Goal: Transaction & Acquisition: Purchase product/service

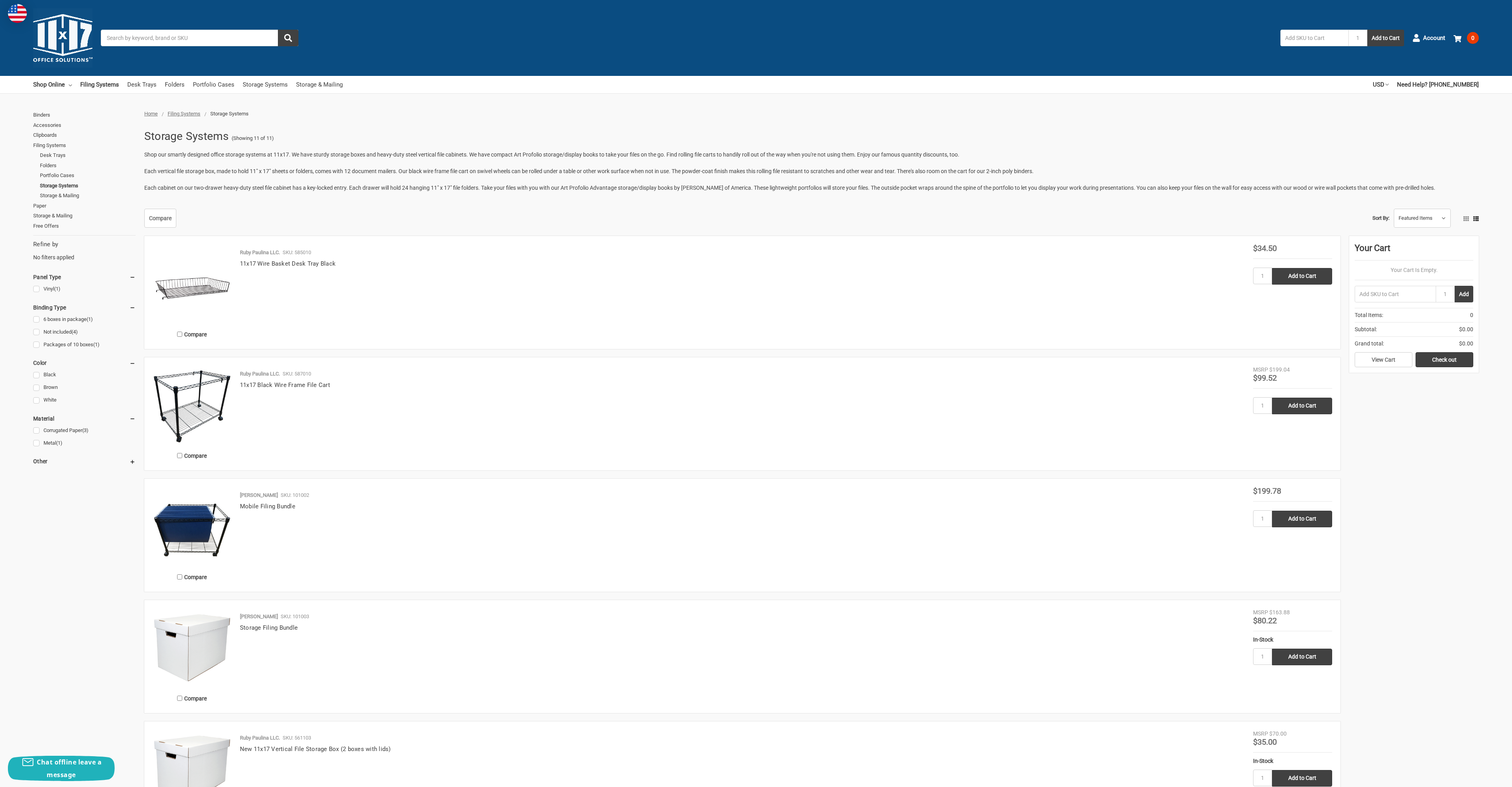
click at [59, 46] on img at bounding box center [63, 38] width 59 height 59
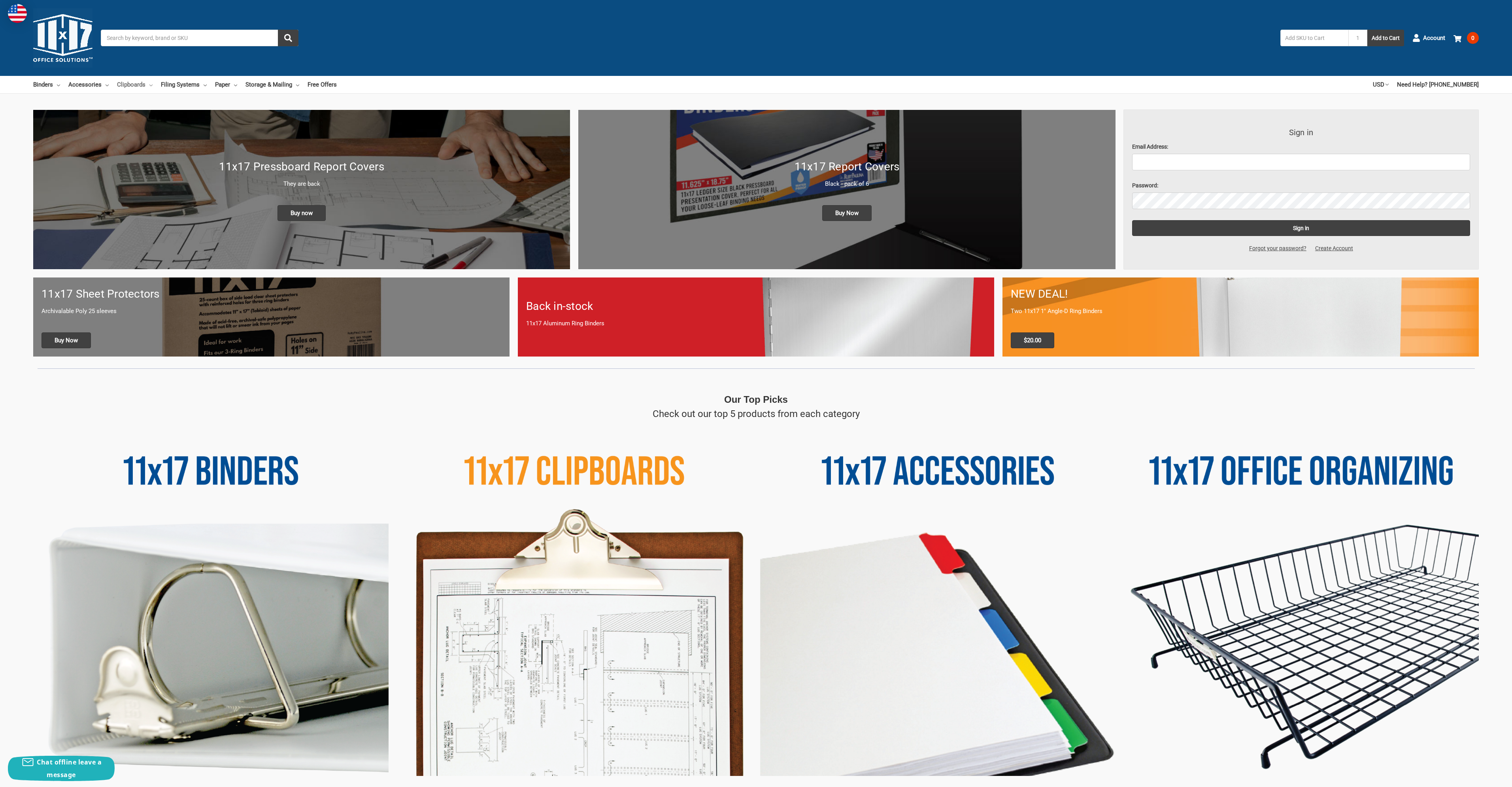
click at [138, 85] on link "Clipboards" at bounding box center [135, 85] width 36 height 17
click at [196, 84] on link "Filing Systems" at bounding box center [184, 85] width 46 height 17
click at [181, 148] on link "Portfolio Cases" at bounding box center [214, 147] width 106 height 12
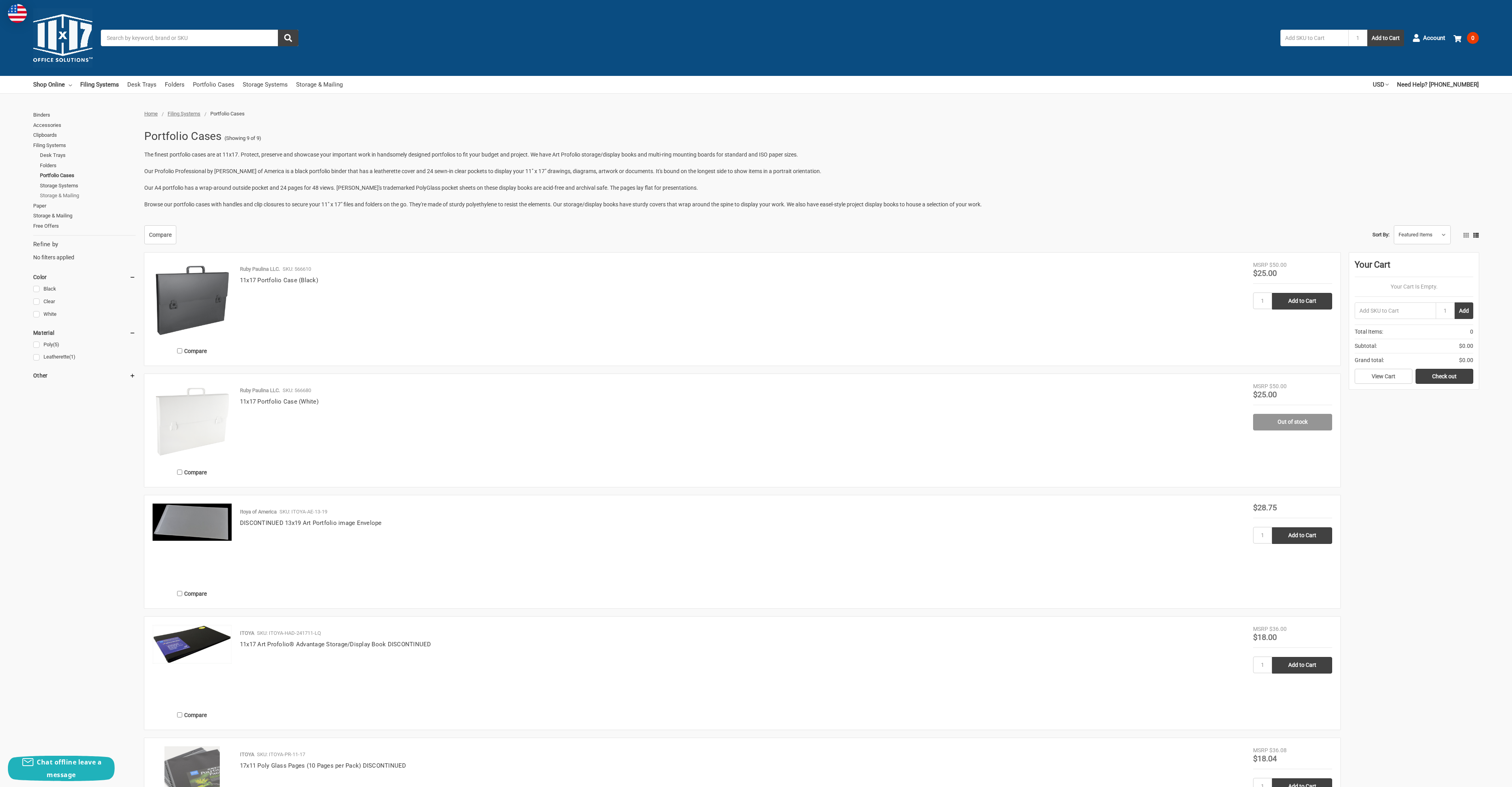
click at [49, 192] on link "Storage & Mailing" at bounding box center [88, 196] width 96 height 10
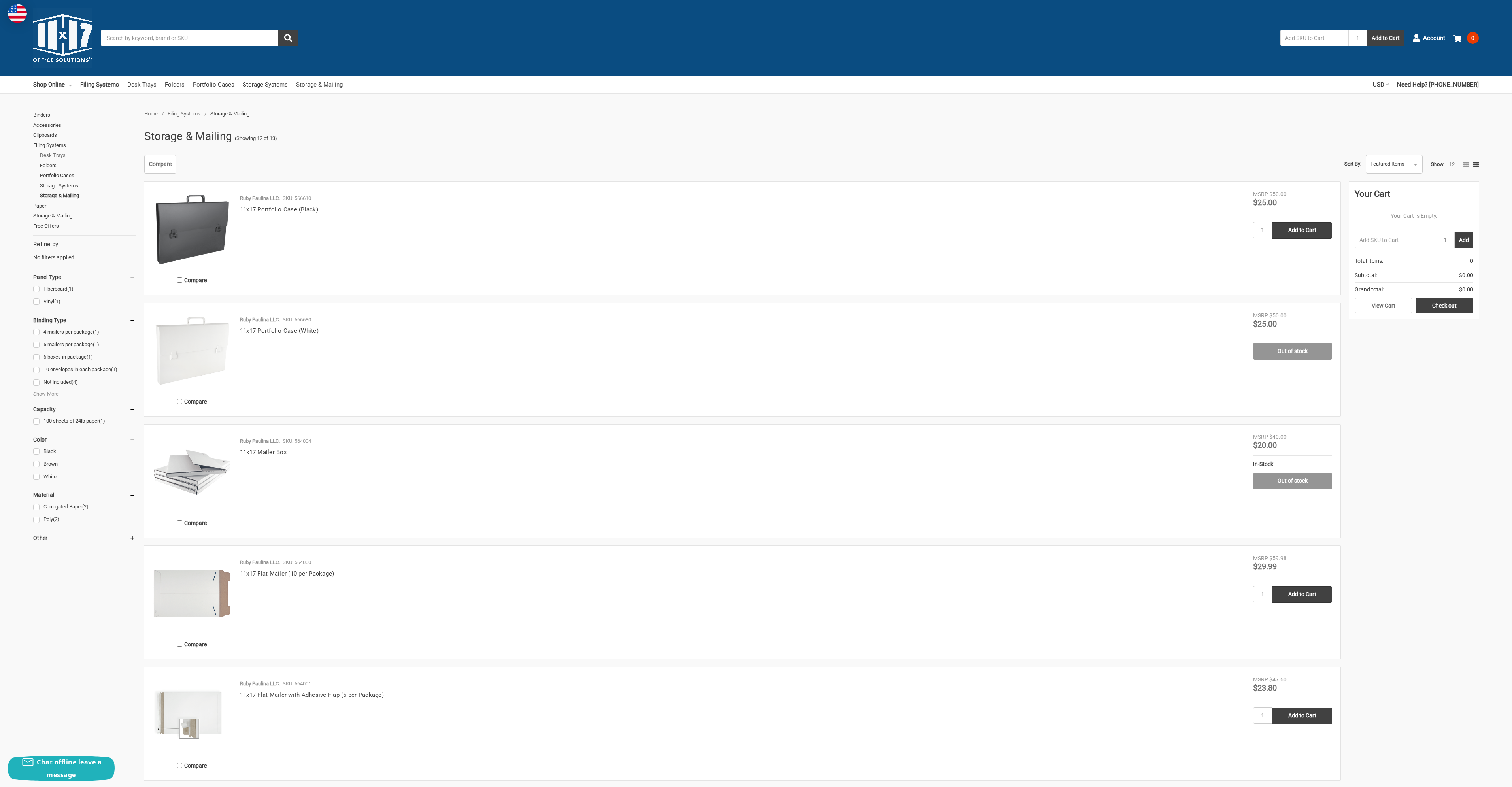
click at [53, 157] on link "Desk Trays" at bounding box center [88, 155] width 96 height 10
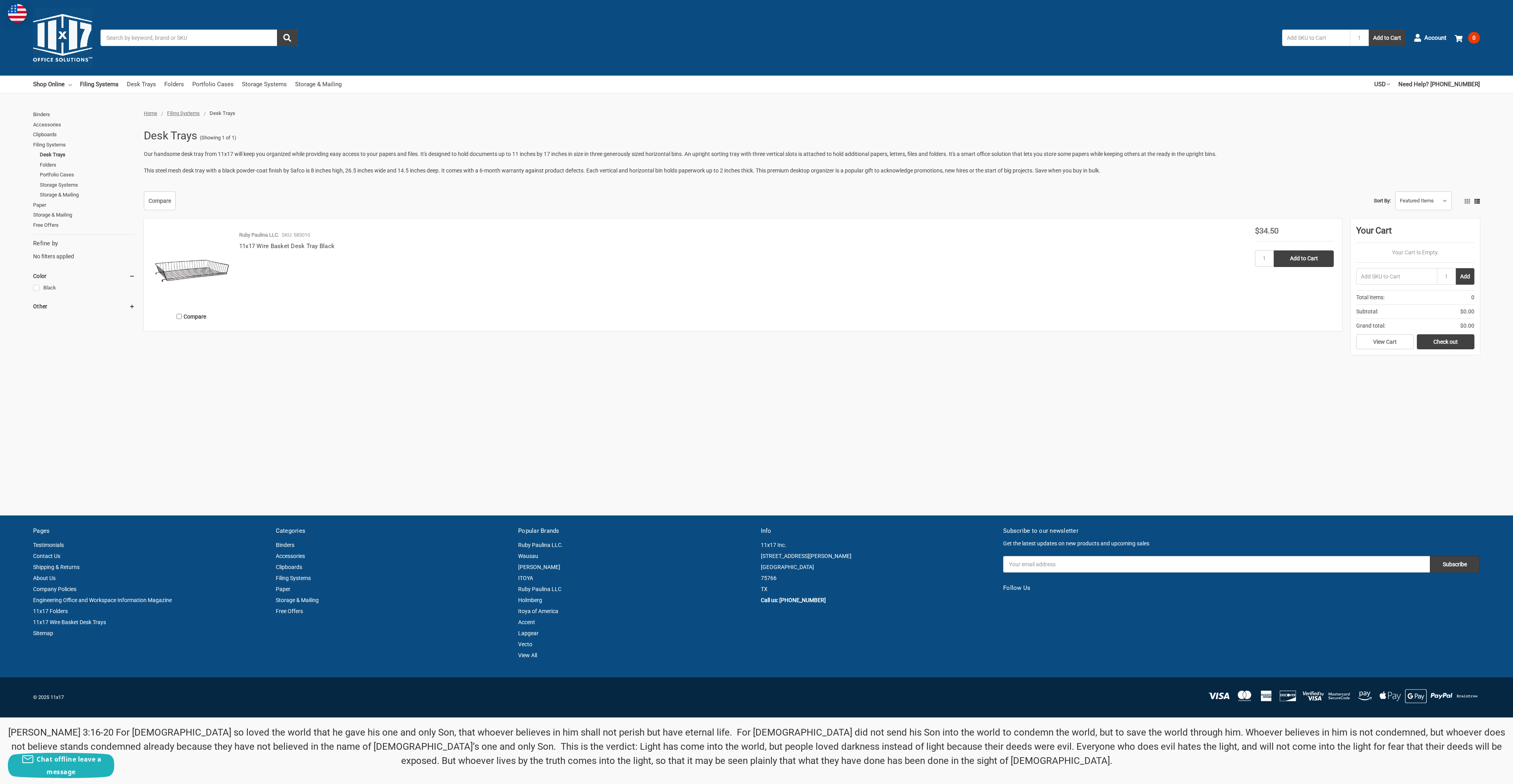
click at [213, 271] on img at bounding box center [191, 266] width 79 height 79
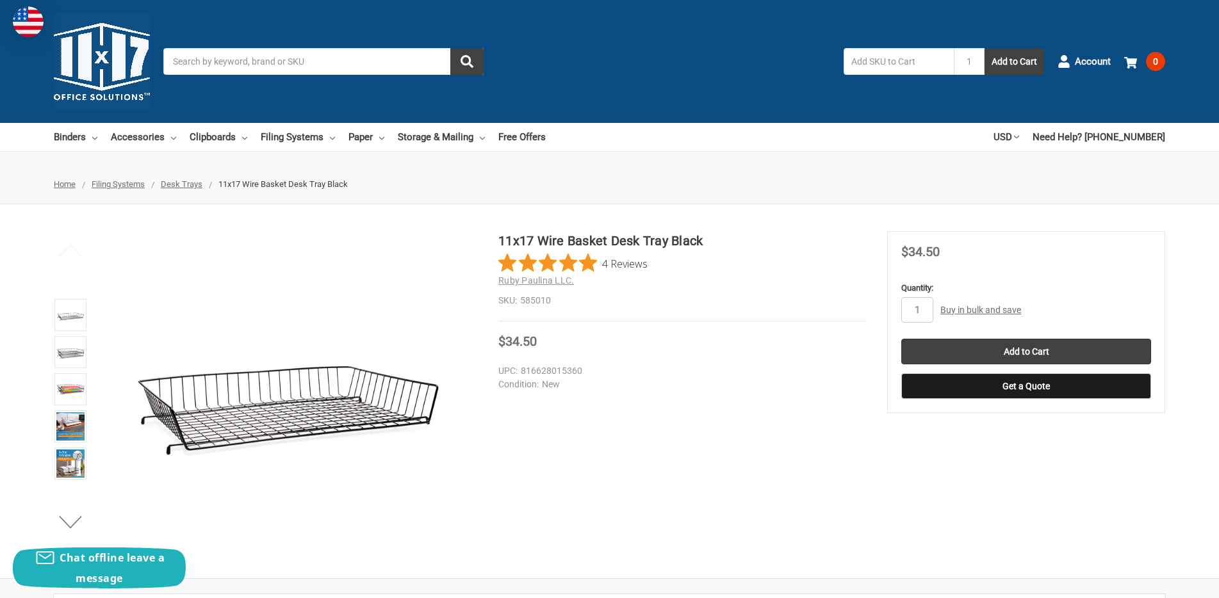
click at [987, 483] on div "11x17 Wire Basket Desk Tray Black 4 Reviews Ruby Paulina LLC. SKU: 585010" at bounding box center [609, 391] width 1219 height 320
